Goal: Task Accomplishment & Management: Use online tool/utility

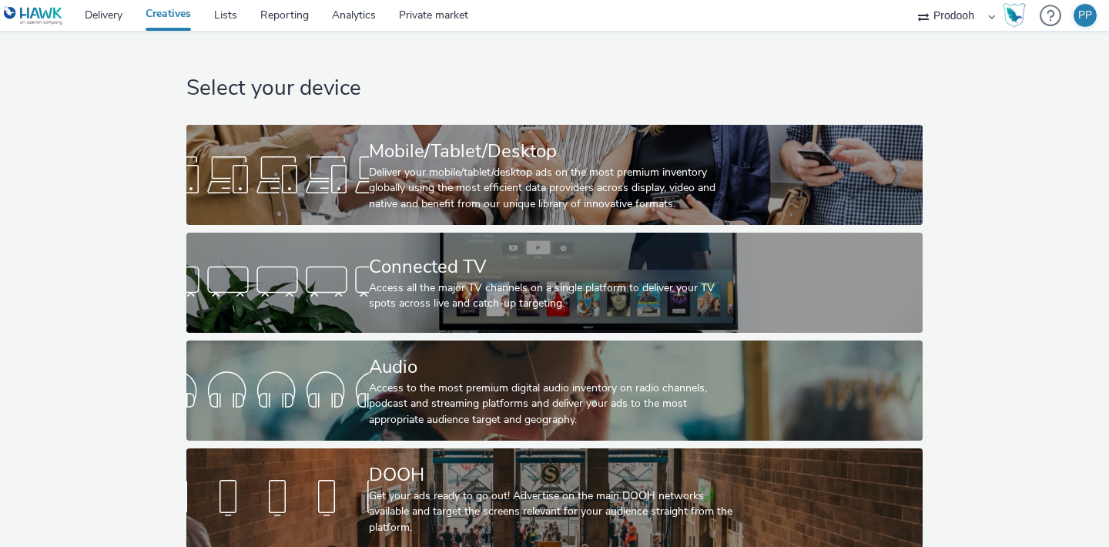
scroll to position [9, 0]
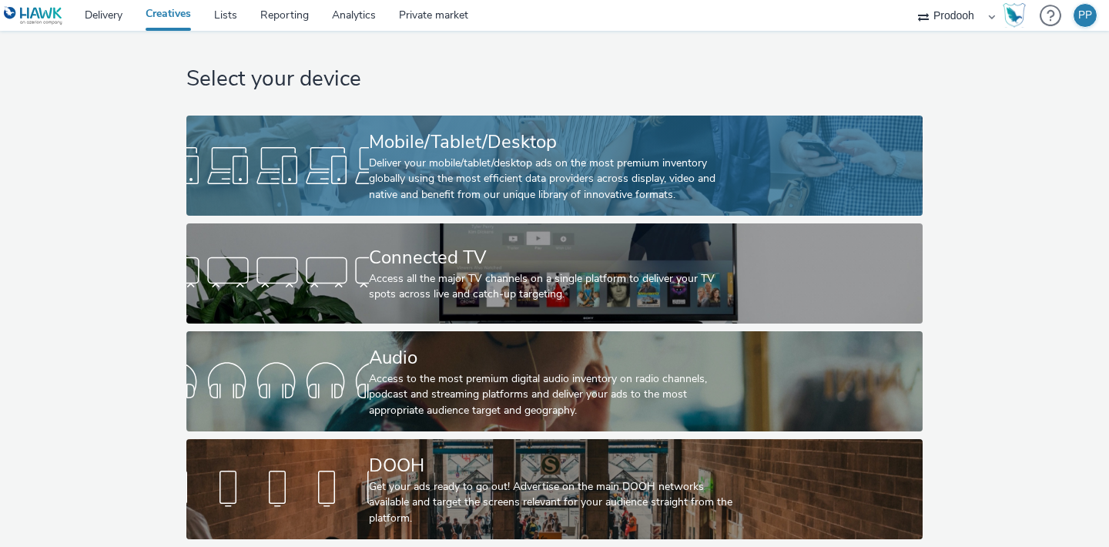
click at [498, 176] on div "Deliver your mobile/tablet/desktop ads on the most premium inventory globally u…" at bounding box center [551, 179] width 365 height 47
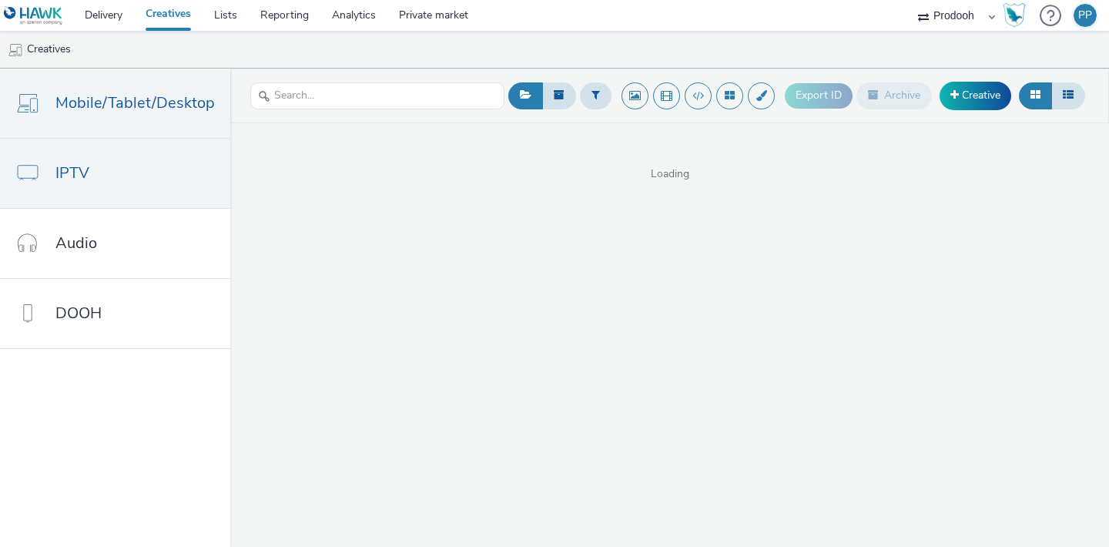
click at [144, 180] on link "IPTV" at bounding box center [115, 173] width 230 height 69
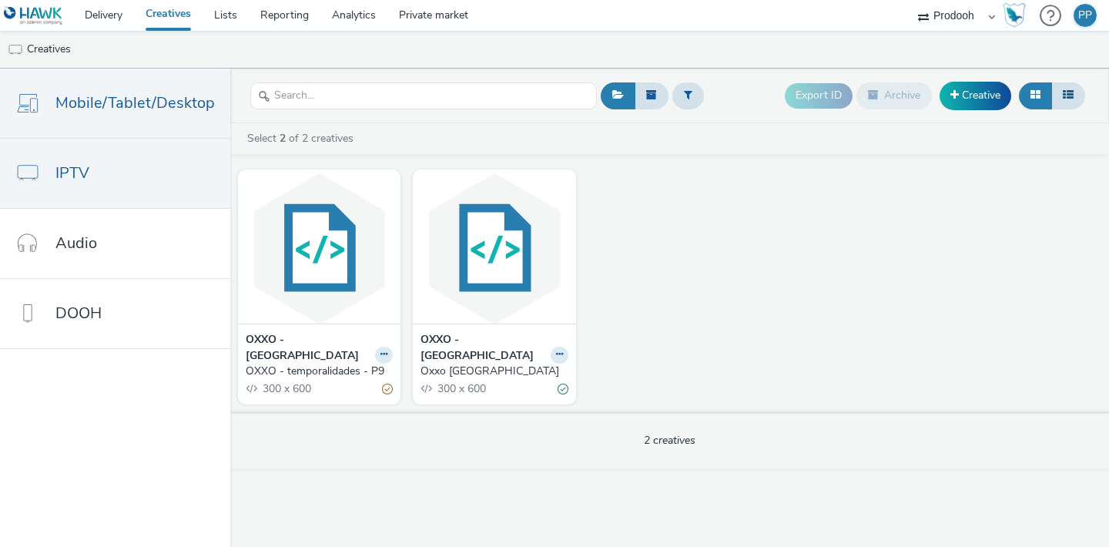
click at [121, 105] on span "Mobile/Tablet/Desktop" at bounding box center [134, 103] width 159 height 22
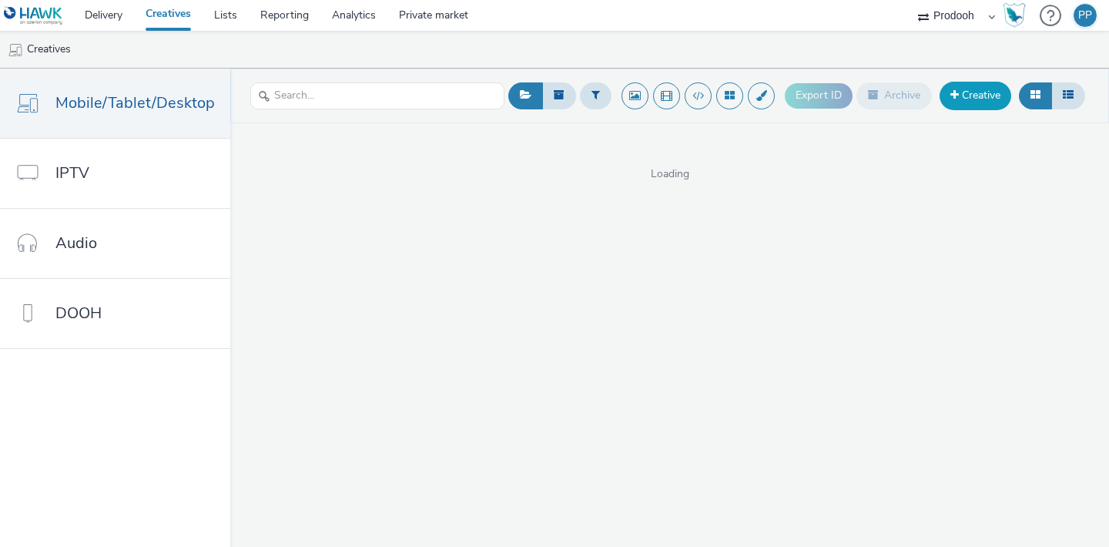
click at [992, 91] on link "Creative" at bounding box center [976, 96] width 72 height 28
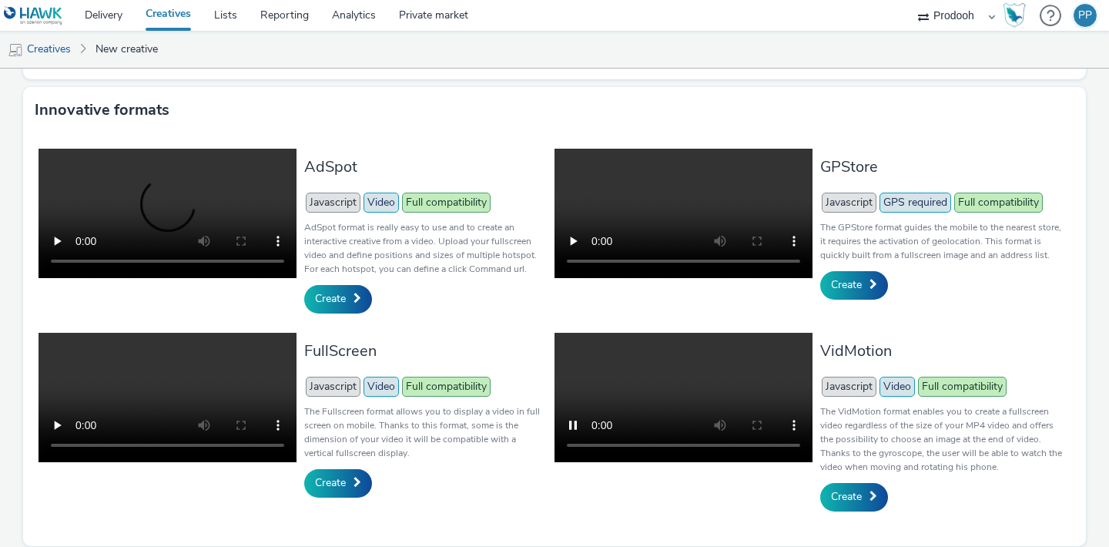
scroll to position [341, 0]
